Goal: Check status: Check status

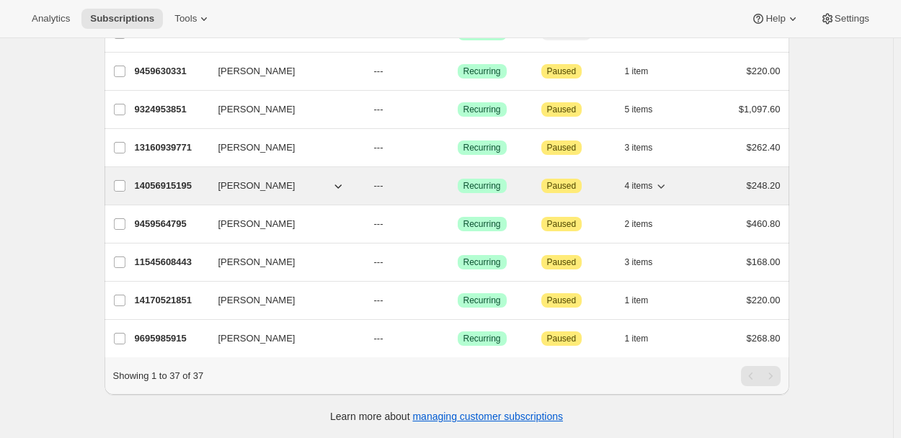
scroll to position [1145, 0]
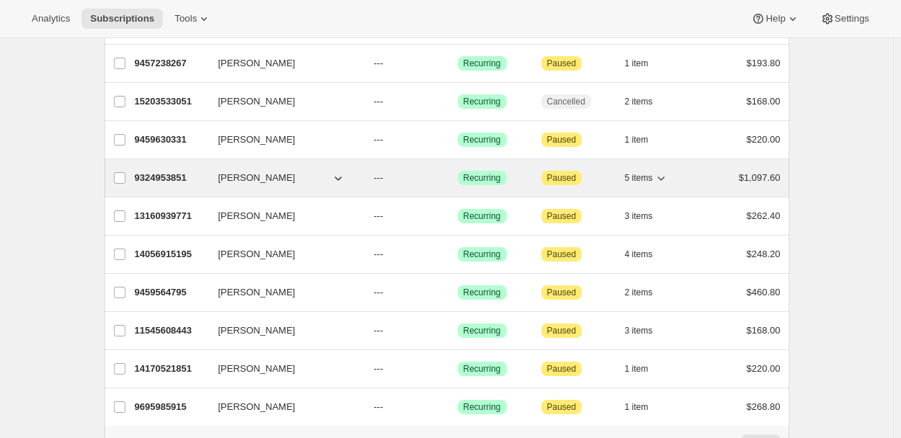
click at [187, 171] on p "9324953851" at bounding box center [171, 178] width 72 height 14
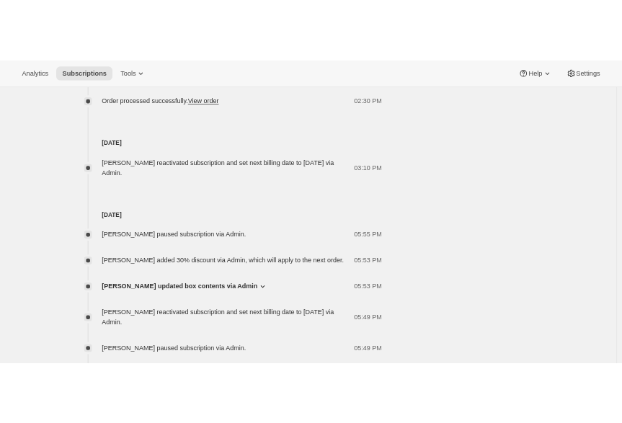
scroll to position [1103, 0]
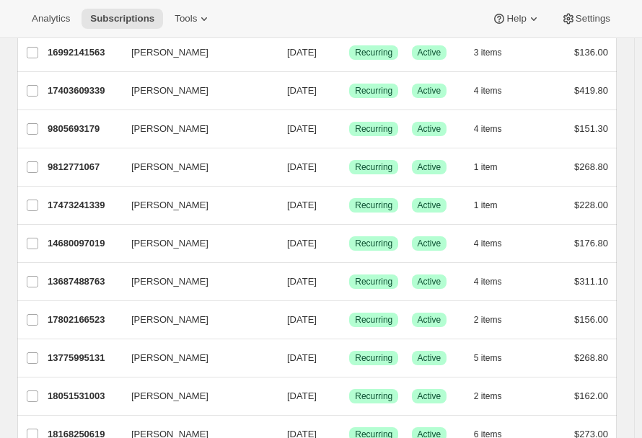
scroll to position [568, 0]
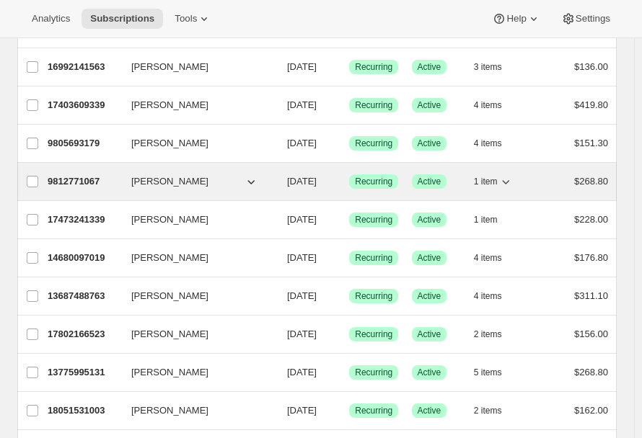
click at [89, 177] on p "9812771067" at bounding box center [84, 181] width 72 height 14
